Goal: Obtain resource: Download file/media

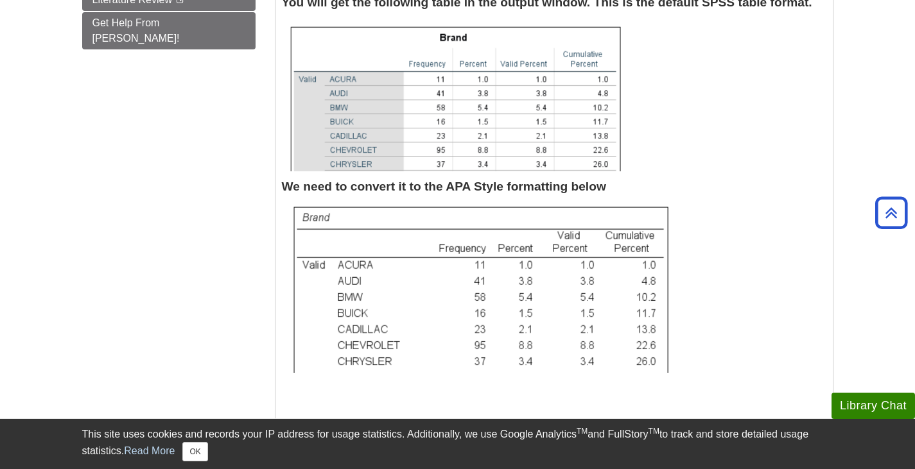
scroll to position [639, 0]
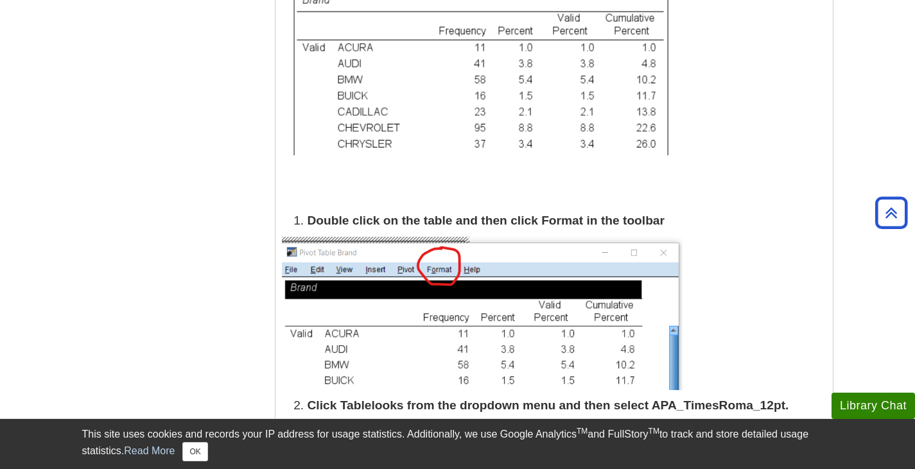
click at [454, 254] on img at bounding box center [482, 313] width 401 height 153
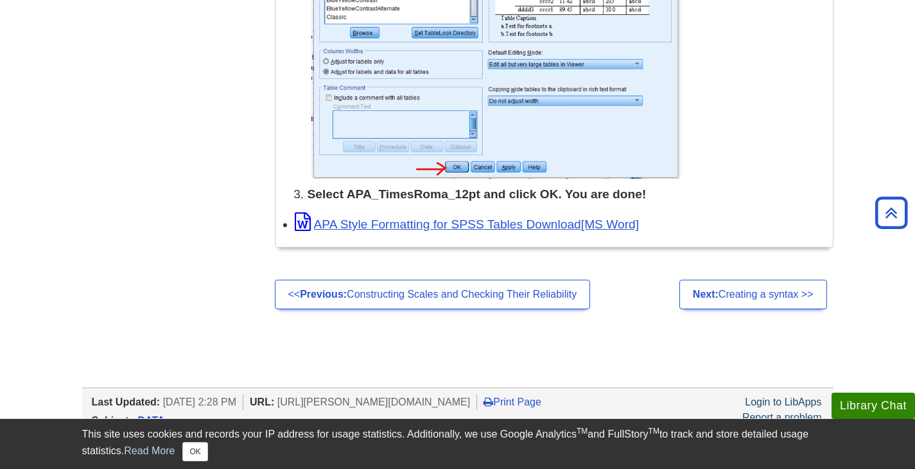
scroll to position [1739, 0]
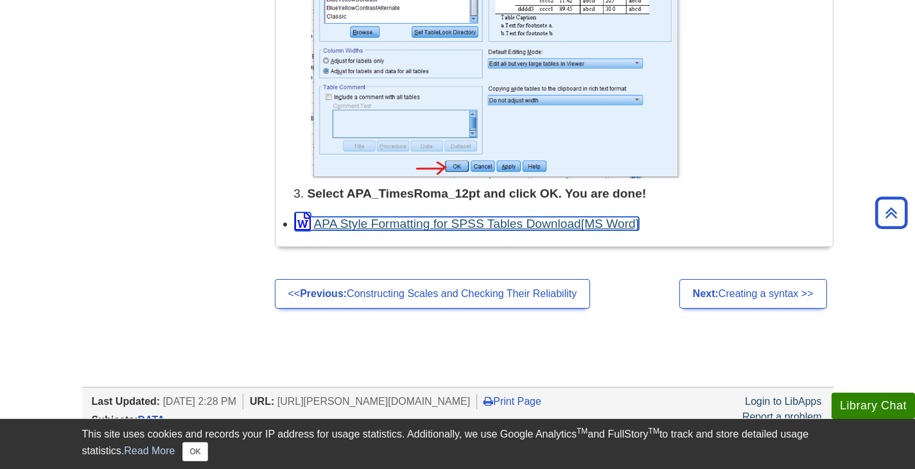
click at [525, 229] on link "APA Style Formatting for SPSS Tables Download" at bounding box center [467, 223] width 345 height 13
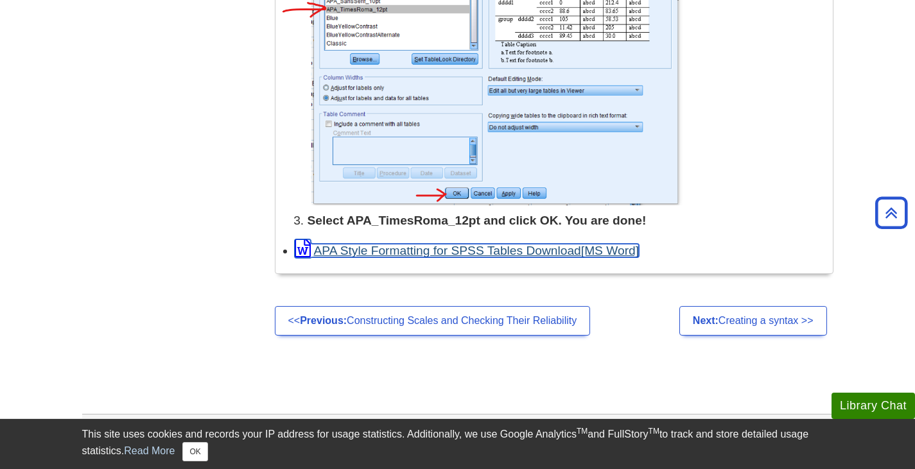
scroll to position [1734, 0]
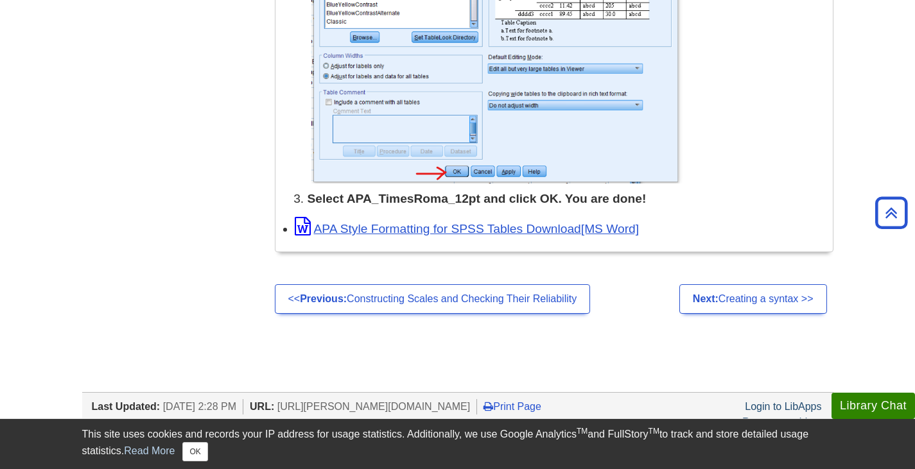
drag, startPoint x: 666, startPoint y: 230, endPoint x: 319, endPoint y: 240, distance: 347.4
click at [319, 240] on div "If you want to permanently change the table format to APA formatting instead of…" at bounding box center [553, 14] width 557 height 475
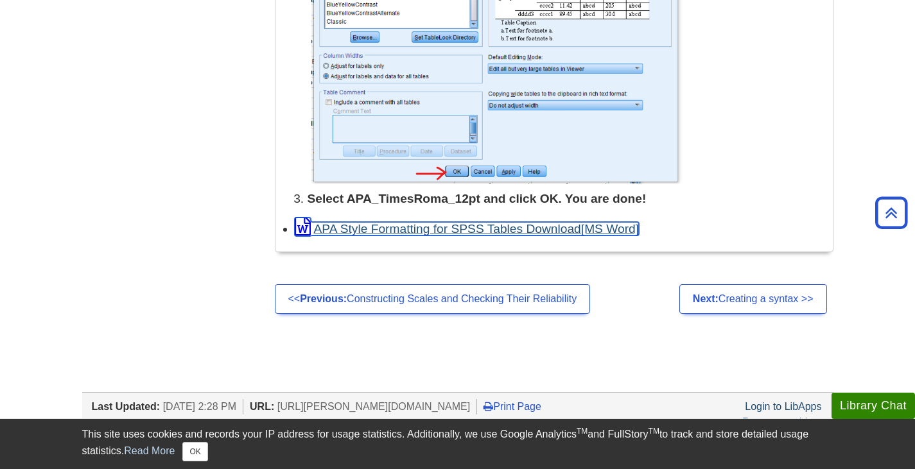
copy link "APA Style Formatting for SPSS Tables Download"
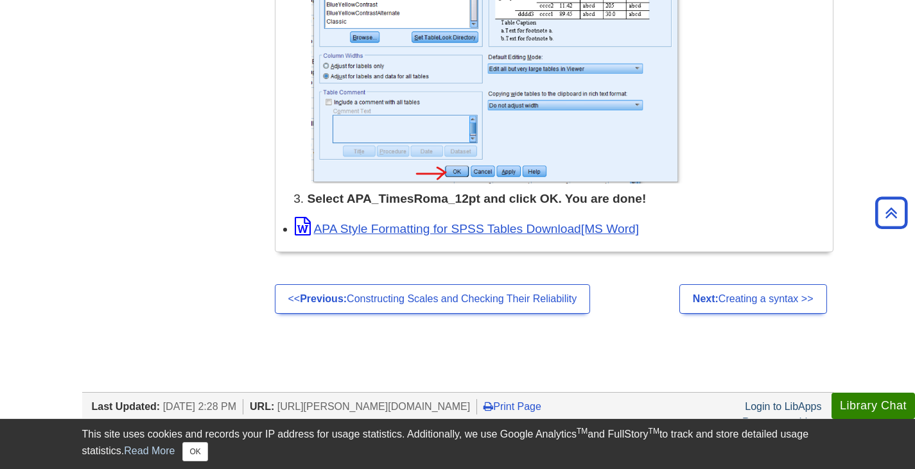
click at [705, 209] on p "Select APA_TimesRoma_12pt and click OK. You are done!" at bounding box center [566, 199] width 519 height 19
drag, startPoint x: 664, startPoint y: 239, endPoint x: 319, endPoint y: 218, distance: 345.3
click at [319, 218] on li "APA Style Formatting for SPSS Tables Download" at bounding box center [561, 226] width 532 height 24
click at [646, 239] on div "If you want to permanently change the table format to APA formatting instead of…" at bounding box center [553, 14] width 557 height 475
click at [670, 161] on img at bounding box center [482, 30] width 401 height 307
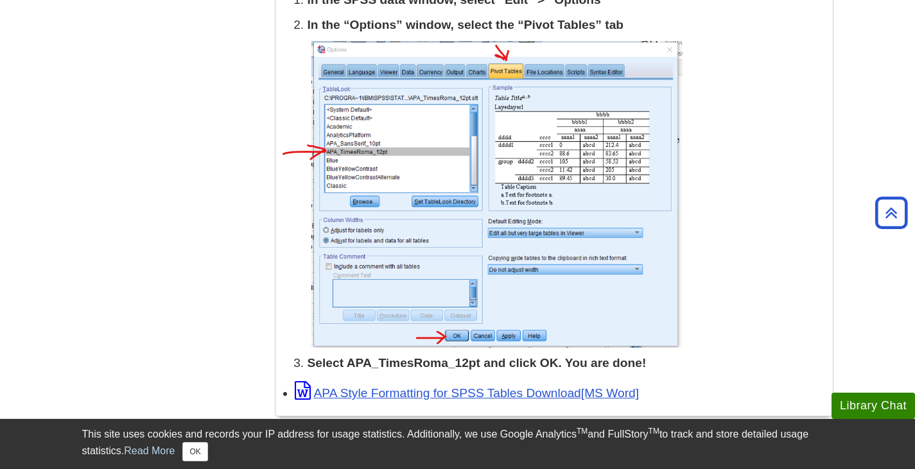
scroll to position [1569, 0]
